Goal: Download file/media

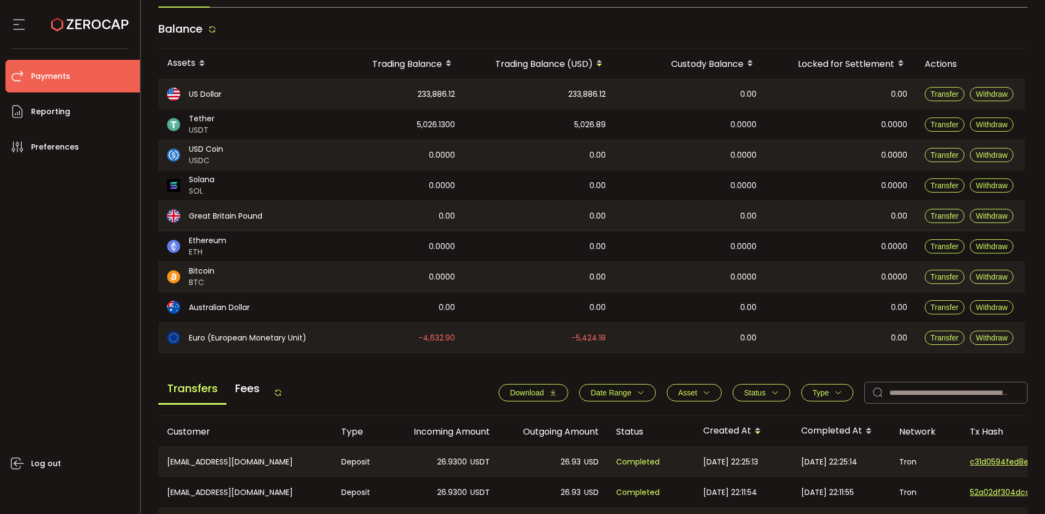
scroll to position [163, 0]
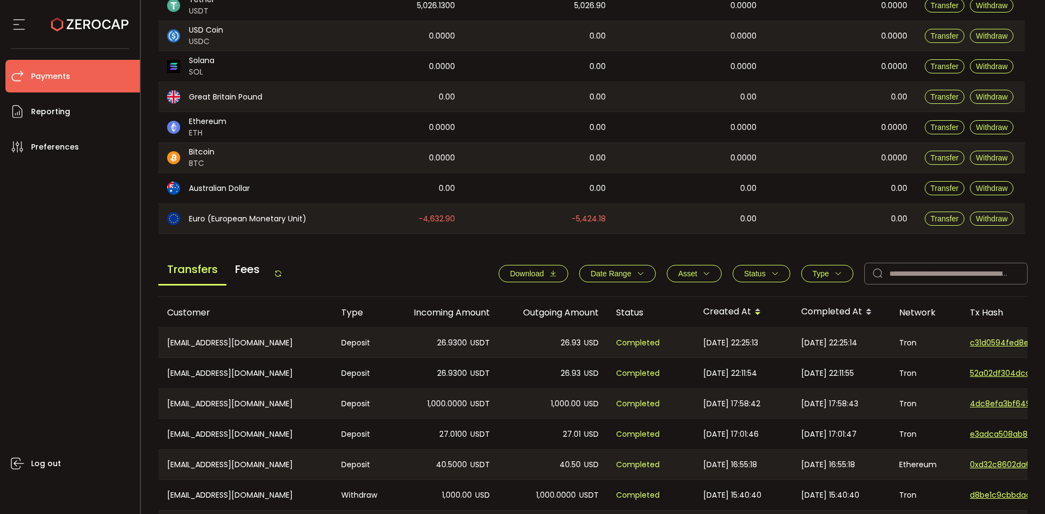
scroll to position [272, 0]
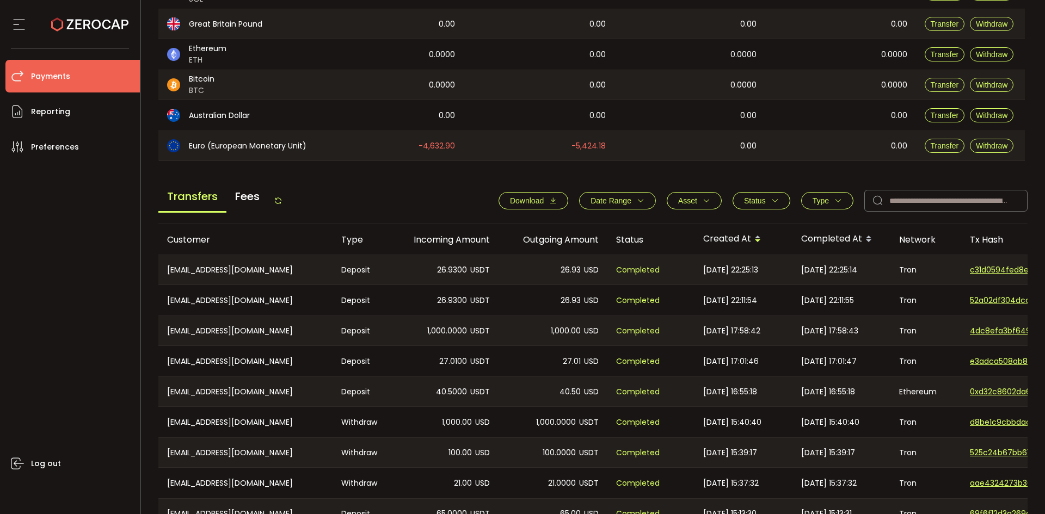
click at [529, 205] on span "Download" at bounding box center [527, 200] width 34 height 9
